Goal: Task Accomplishment & Management: Manage account settings

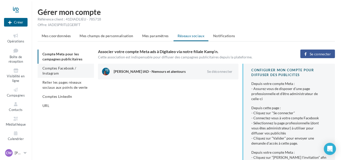
click at [47, 66] on span "Comptes Facebook / Instagram" at bounding box center [59, 70] width 34 height 9
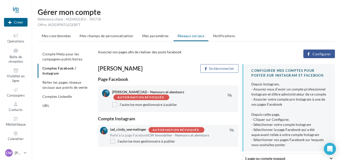
click at [333, 52] on button "Configurer" at bounding box center [319, 53] width 32 height 9
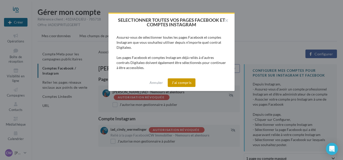
click at [179, 81] on button "J'ai compris" at bounding box center [182, 82] width 28 height 9
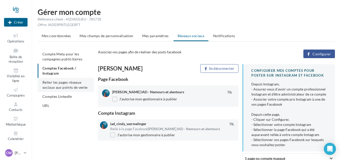
click at [54, 83] on span "Relier les pages réseaux sociaux aux points de vente" at bounding box center [64, 84] width 45 height 9
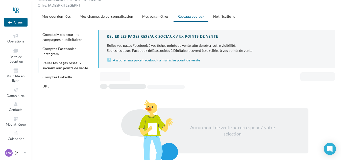
scroll to position [25, 0]
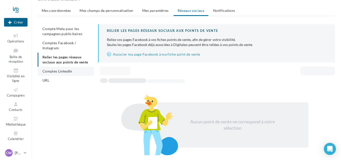
click at [47, 72] on span "Comptes LinkedIn" at bounding box center [57, 71] width 30 height 4
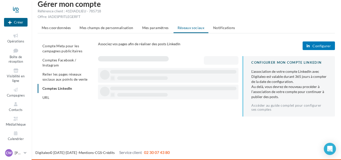
scroll to position [8, 0]
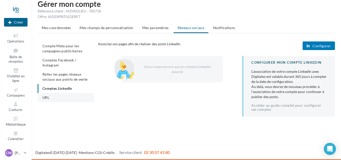
click at [44, 98] on span "URL" at bounding box center [45, 97] width 7 height 4
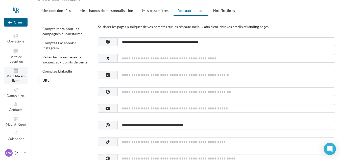
click at [18, 78] on span "Visibilité en ligne" at bounding box center [16, 78] width 18 height 9
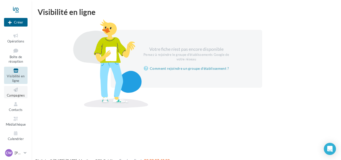
click at [16, 98] on link "Campagnes" at bounding box center [15, 92] width 23 height 12
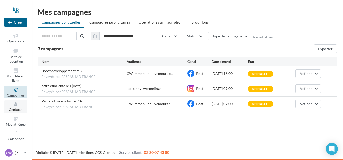
click at [15, 109] on span "Contacts" at bounding box center [16, 110] width 14 height 4
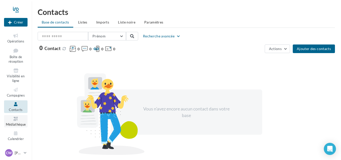
click at [13, 117] on icon at bounding box center [16, 119] width 20 height 6
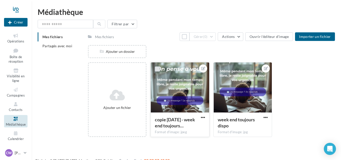
click at [157, 69] on label at bounding box center [157, 68] width 5 height 5
click at [221, 69] on label at bounding box center [220, 68] width 5 height 5
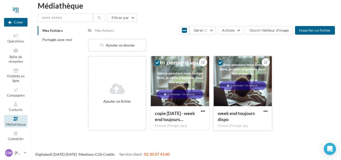
scroll to position [8, 0]
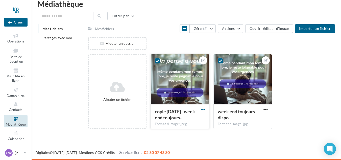
click at [203, 109] on span "button" at bounding box center [203, 109] width 4 height 4
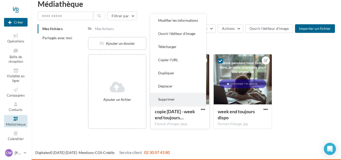
click at [173, 100] on button "Supprimer" at bounding box center [178, 99] width 56 height 13
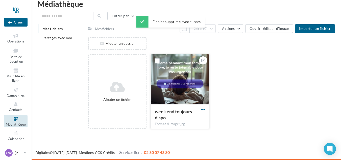
click at [203, 109] on span "button" at bounding box center [203, 109] width 4 height 4
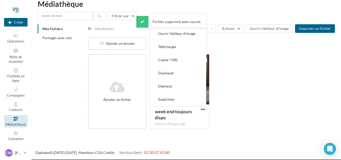
click at [177, 96] on button "Supprimer" at bounding box center [178, 99] width 56 height 13
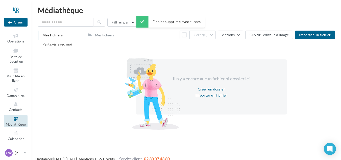
scroll to position [0, 0]
